Goal: Information Seeking & Learning: Learn about a topic

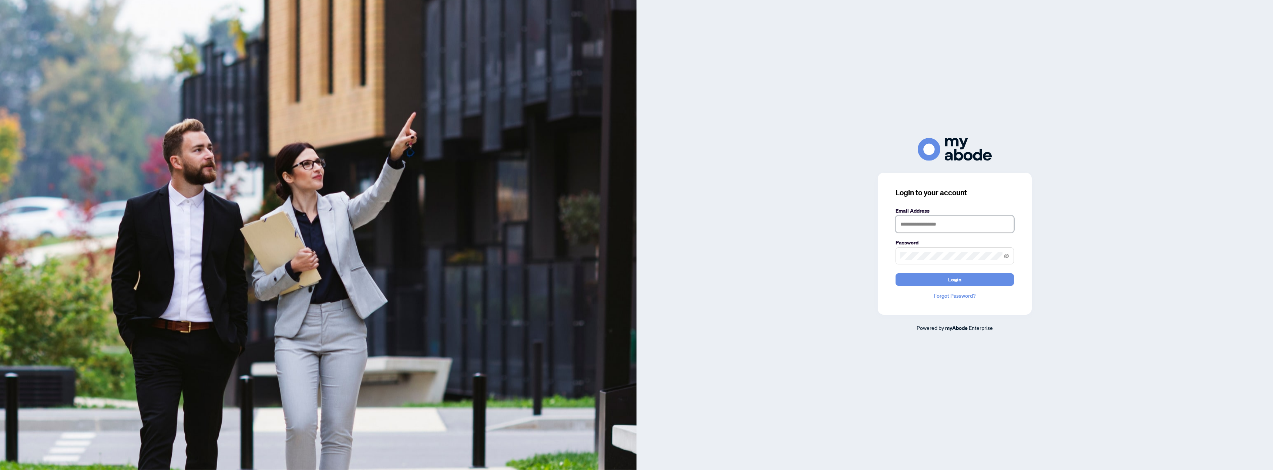
click at [920, 226] on input "text" at bounding box center [955, 224] width 118 height 17
type input "**********"
click at [896, 274] on button "Login" at bounding box center [955, 280] width 118 height 13
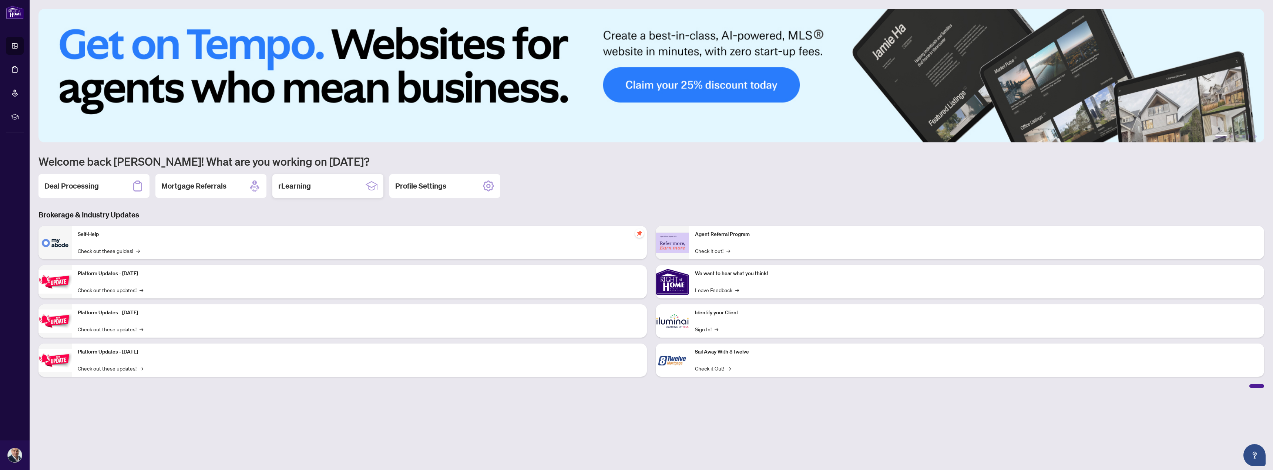
click at [289, 185] on h2 "rLearning" at bounding box center [294, 186] width 33 height 10
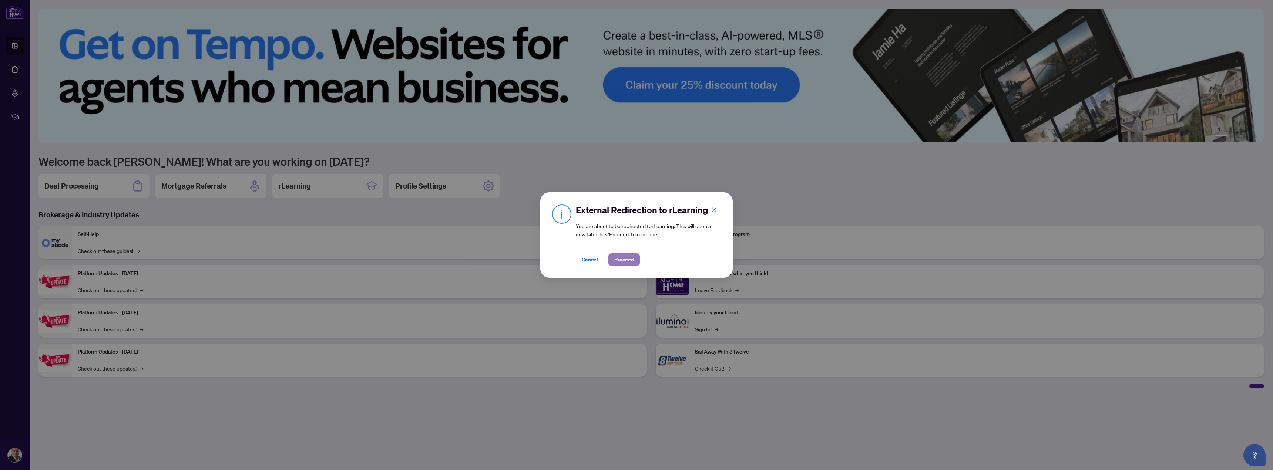
click at [626, 262] on span "Proceed" at bounding box center [624, 260] width 20 height 12
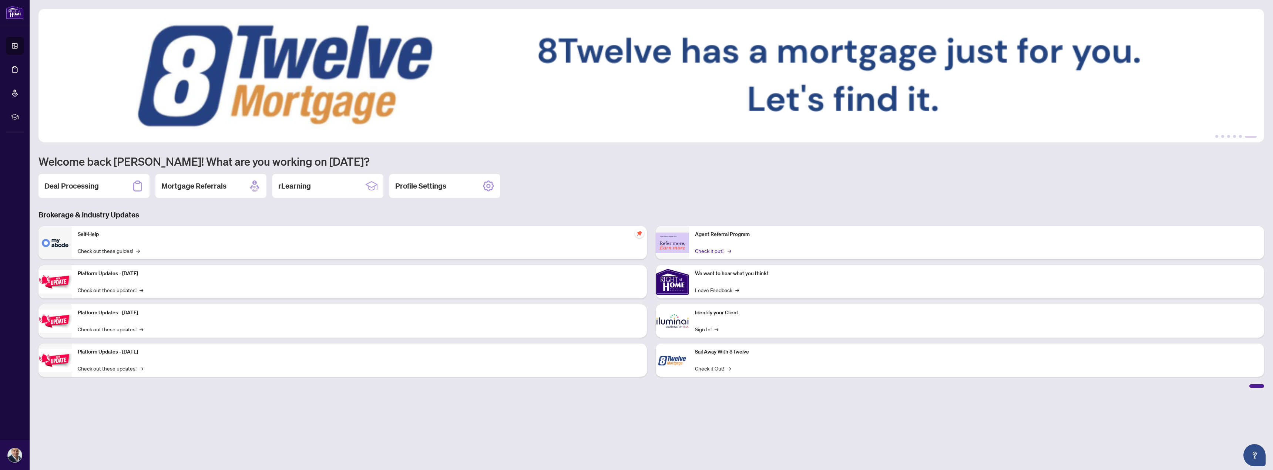
click at [708, 248] on link "Check it out! →" at bounding box center [712, 251] width 35 height 8
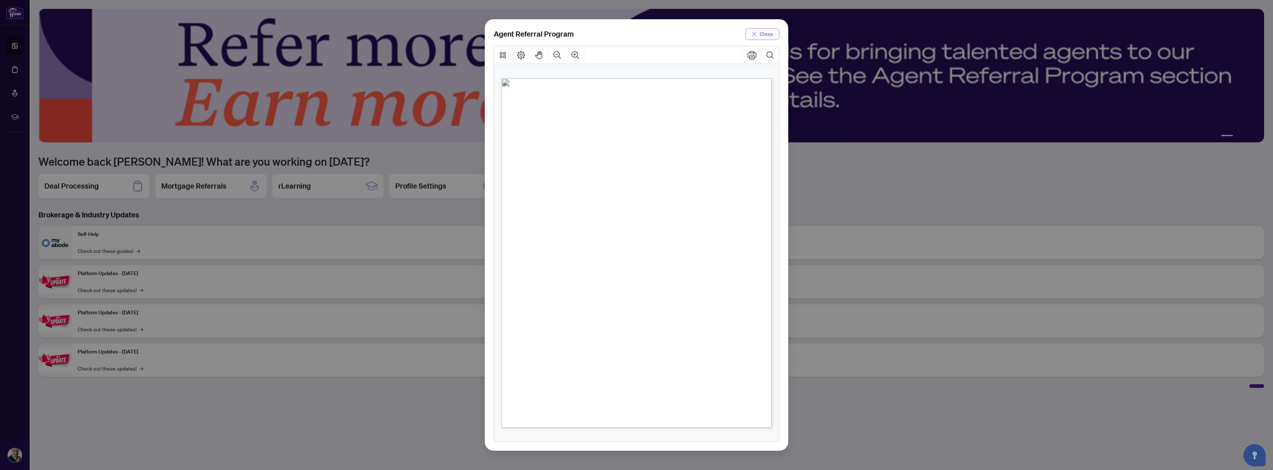
click at [766, 32] on span "Close" at bounding box center [766, 34] width 13 height 12
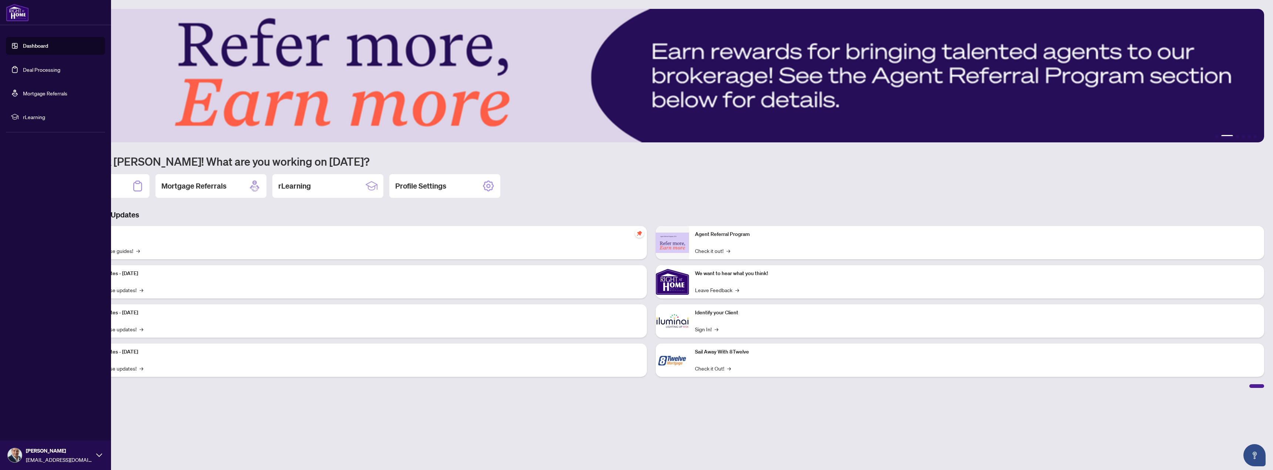
click at [37, 97] on link "Mortgage Referrals" at bounding box center [45, 93] width 44 height 7
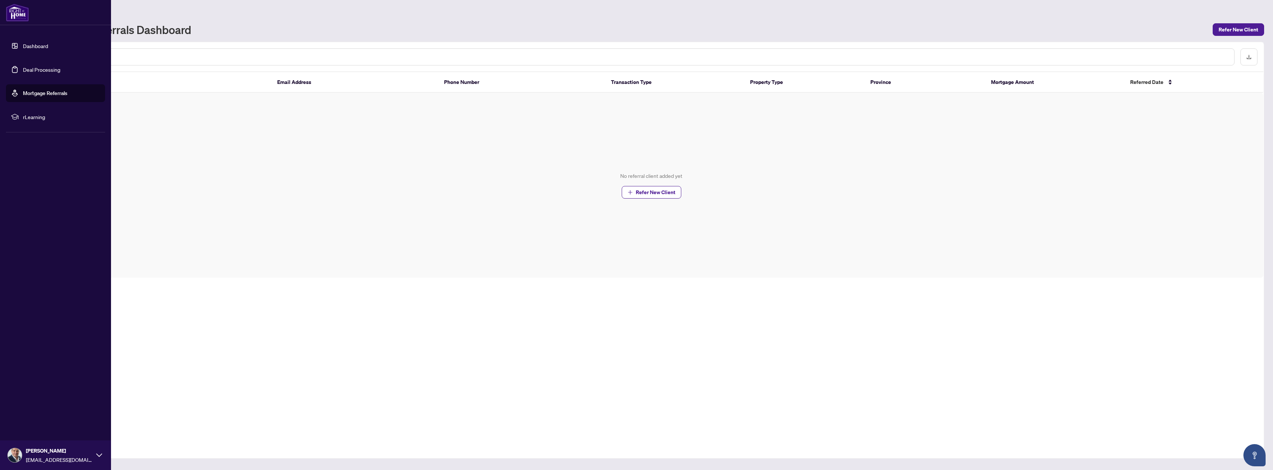
click at [30, 44] on link "Dashboard" at bounding box center [35, 46] width 25 height 7
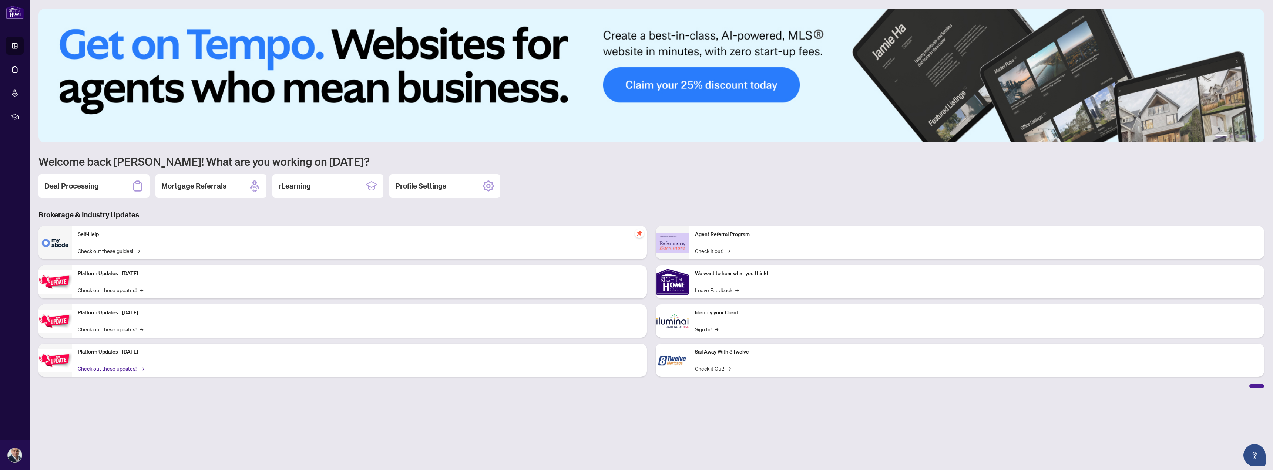
click at [108, 369] on link "Check out these updates! →" at bounding box center [111, 369] width 66 height 8
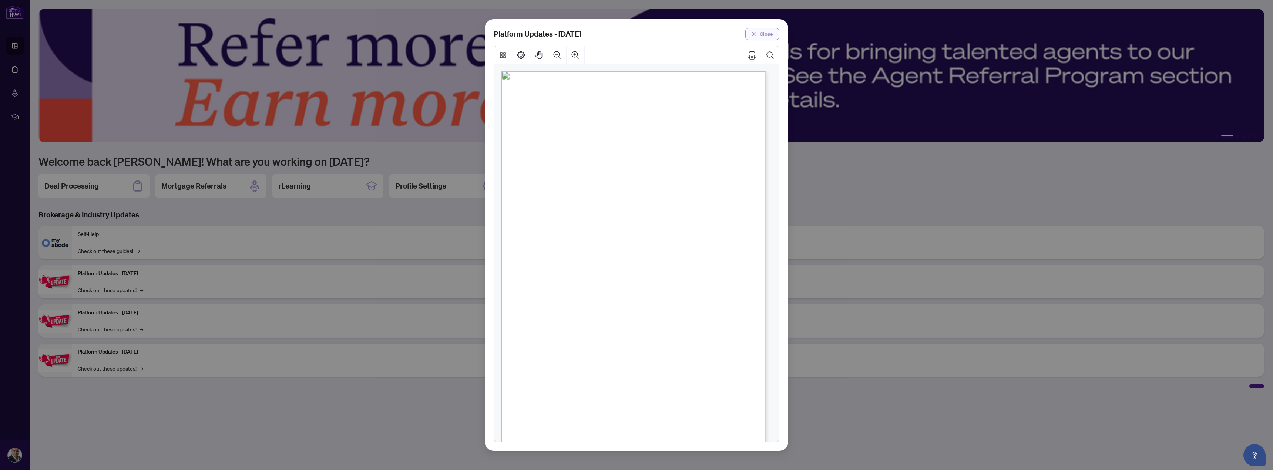
click at [764, 30] on span "Close" at bounding box center [766, 34] width 13 height 12
